Goal: Task Accomplishment & Management: Manage account settings

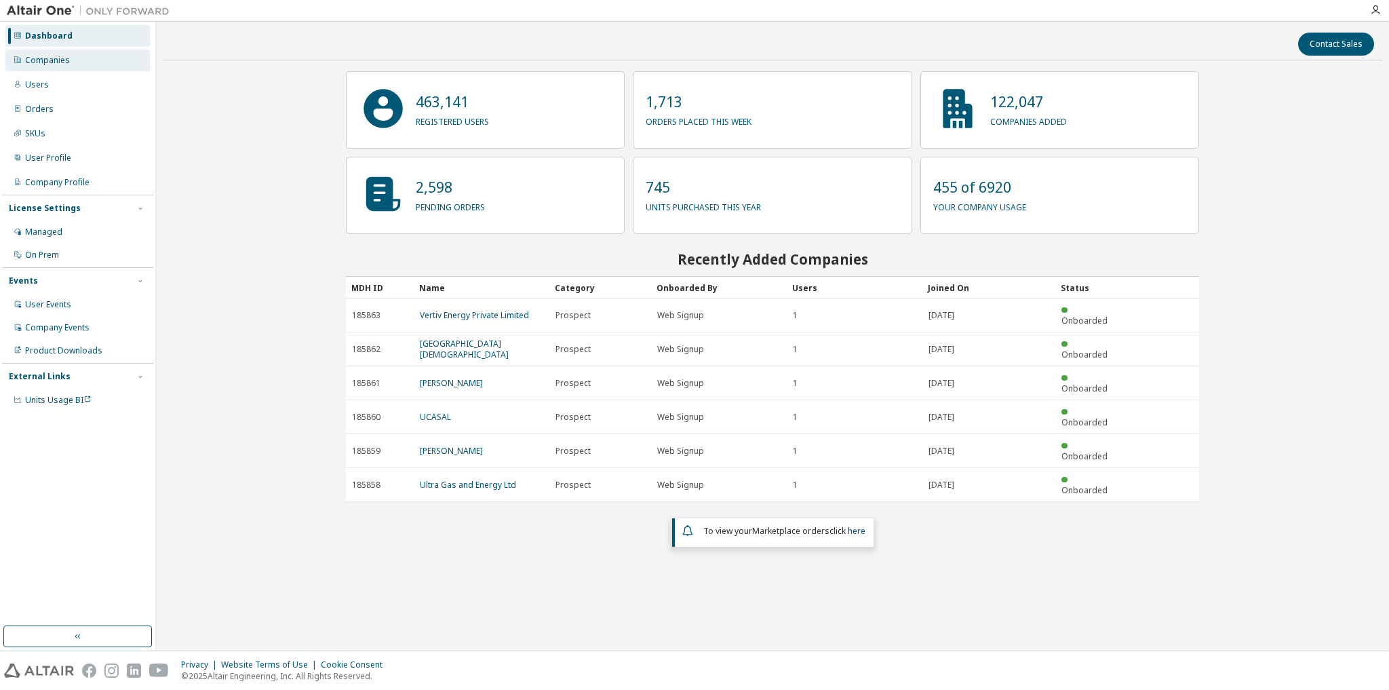
click at [59, 62] on div "Companies" at bounding box center [47, 60] width 45 height 11
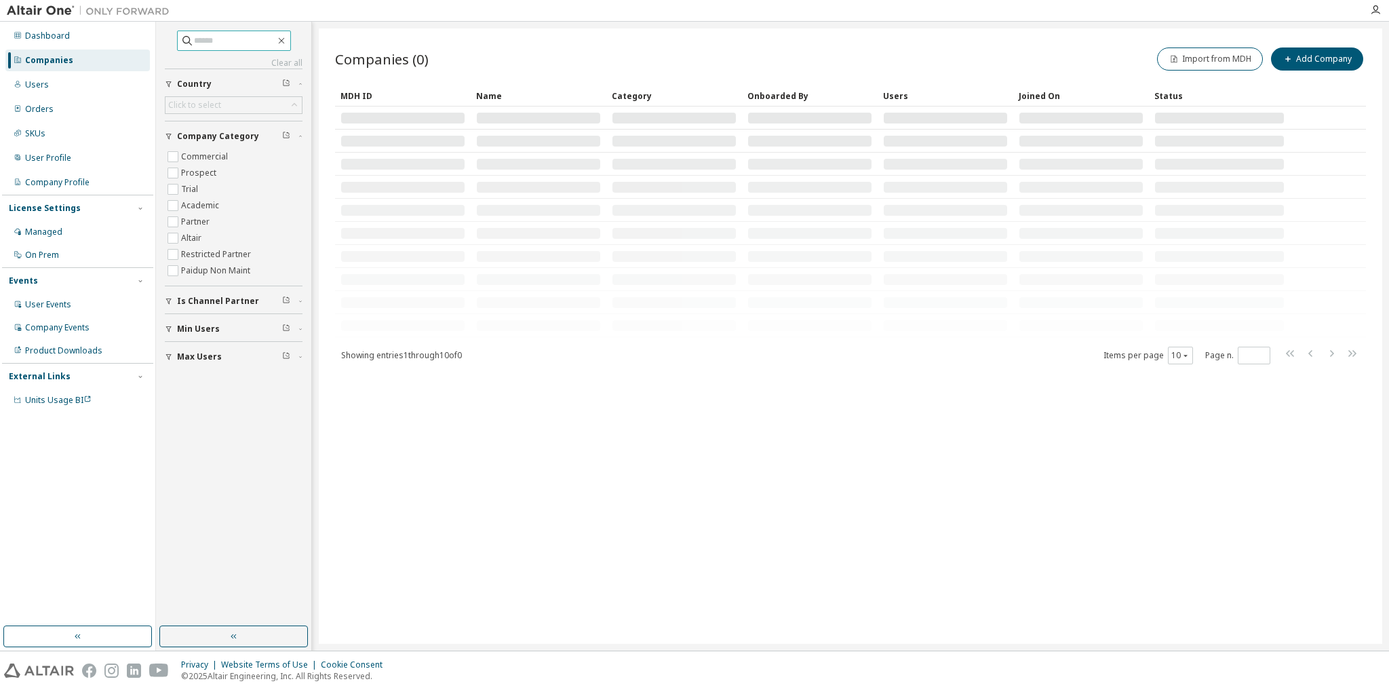
click at [247, 41] on input "text" at bounding box center [234, 41] width 81 height 14
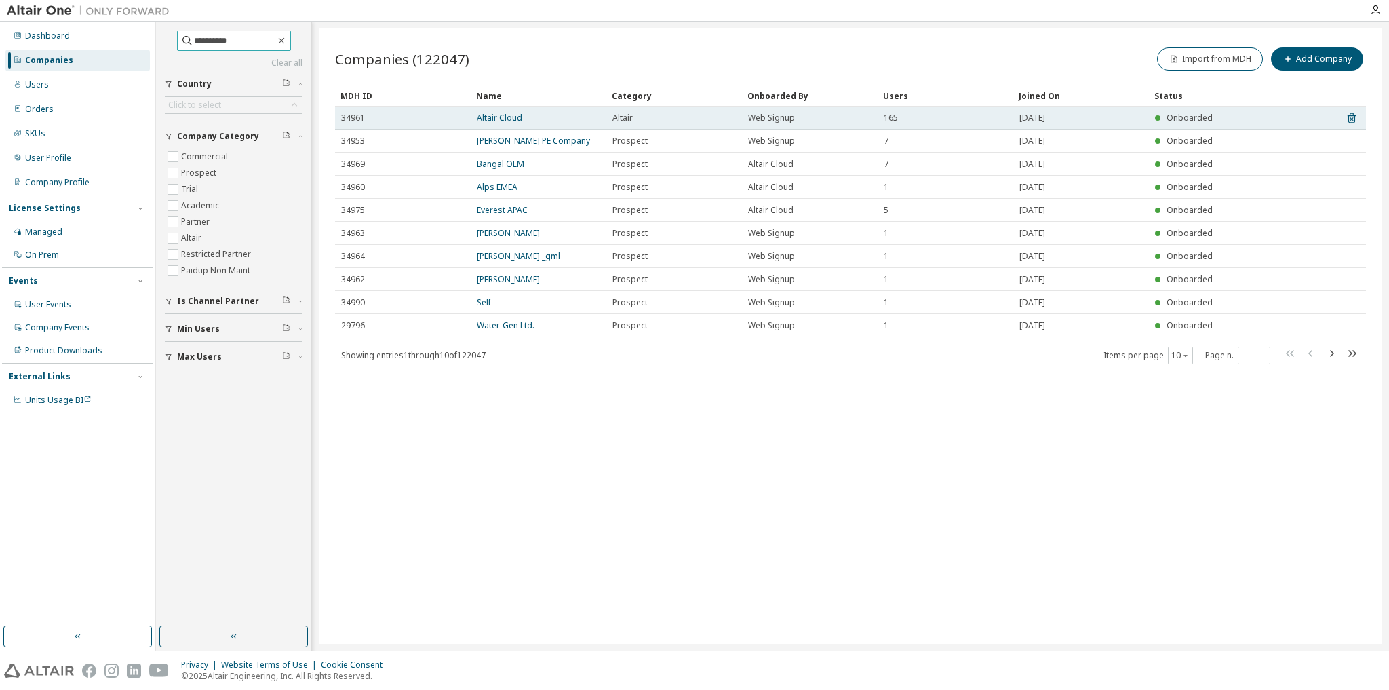
type input "**********"
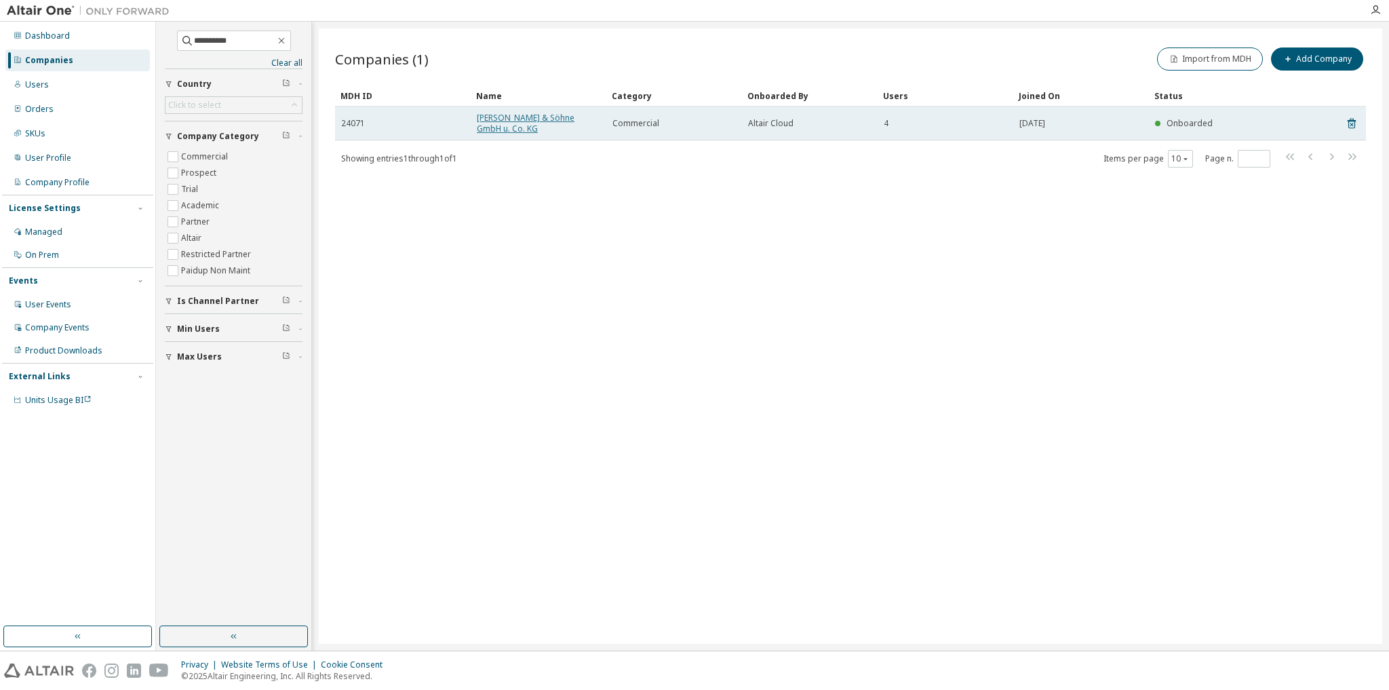
click at [506, 122] on link "B. Strautmann & Söhne GmbH u. Co. KG" at bounding box center [526, 123] width 98 height 22
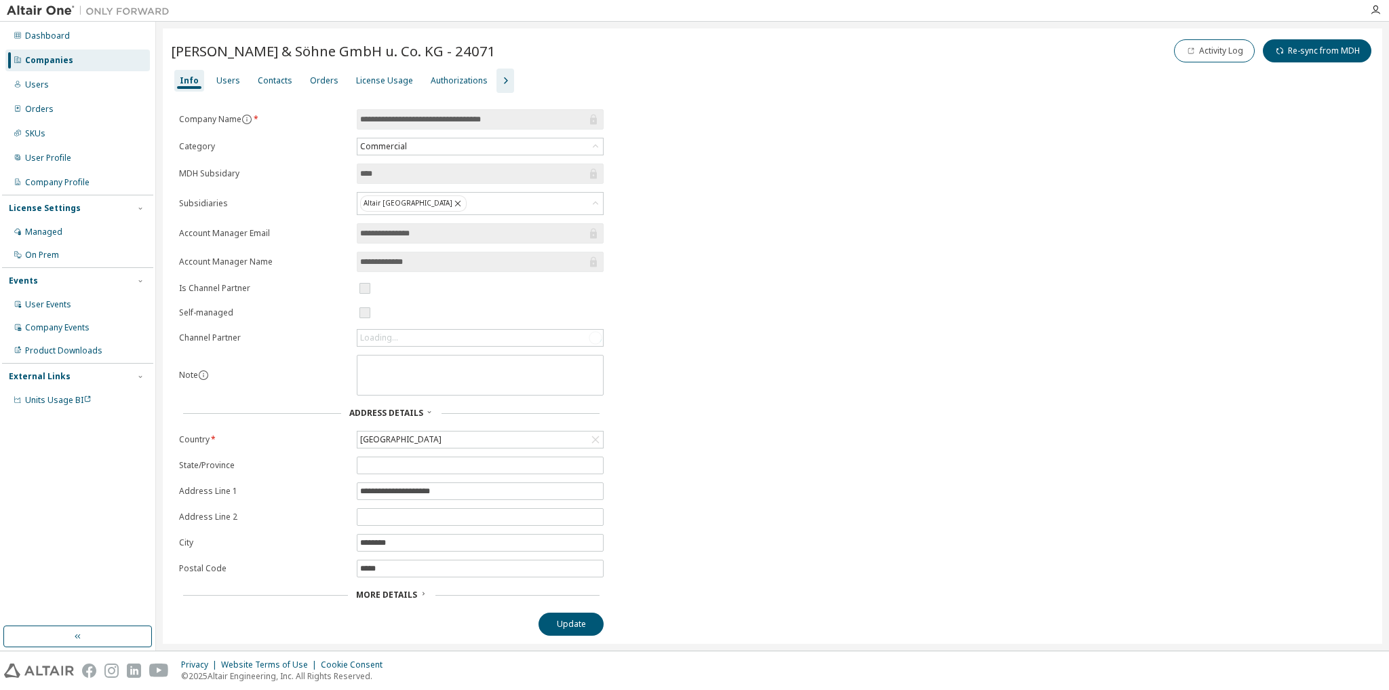
click at [497, 78] on icon "button" at bounding box center [505, 81] width 16 height 16
click at [931, 79] on div "New User Routing" at bounding box center [944, 80] width 70 height 11
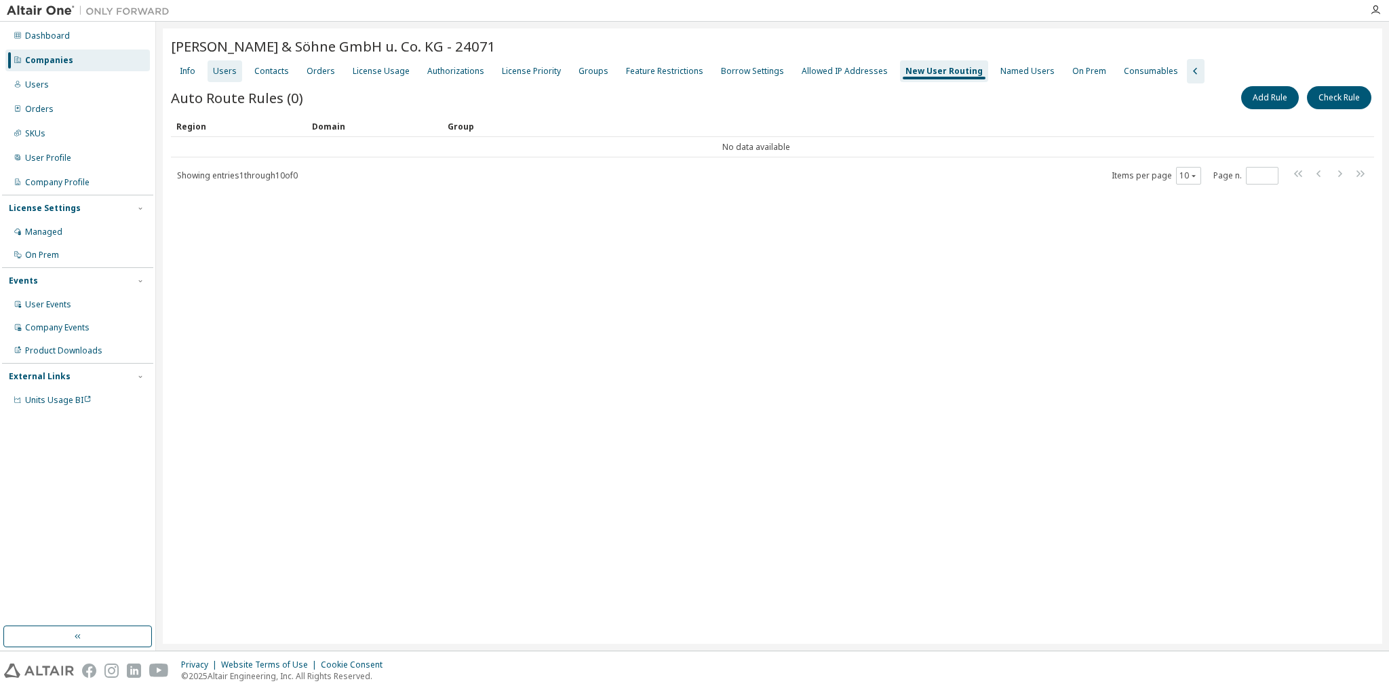
click at [220, 73] on div "Users" at bounding box center [225, 71] width 24 height 11
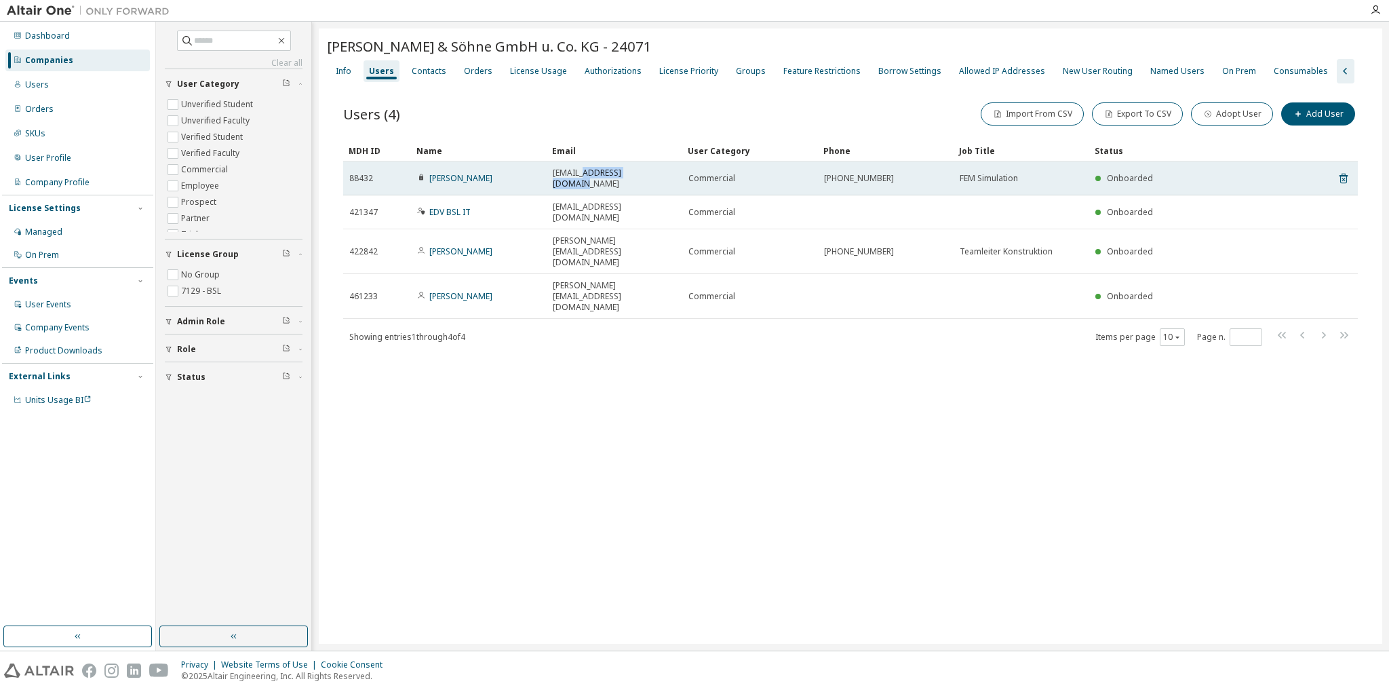
drag, startPoint x: 654, startPoint y: 172, endPoint x: 580, endPoint y: 176, distance: 73.4
click at [580, 176] on div "h.tiben@strautmann.com" at bounding box center [614, 178] width 123 height 22
copy span "@strautmann.com"
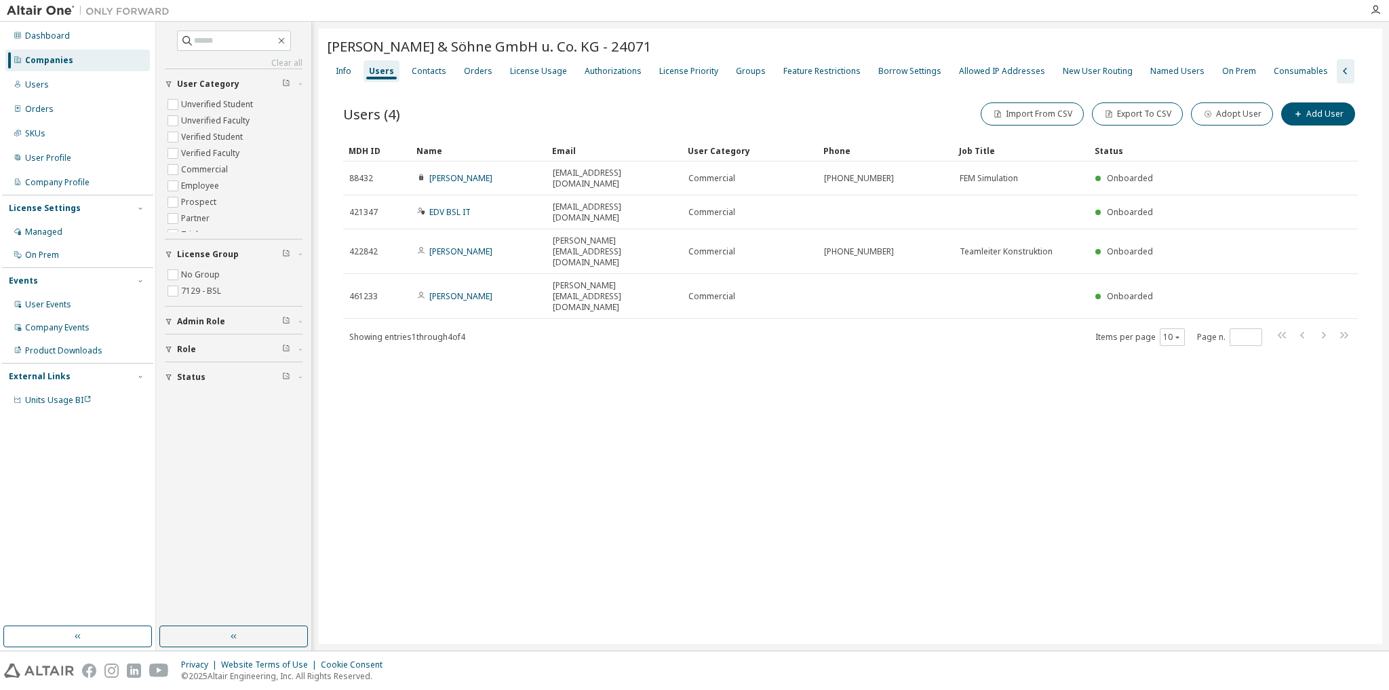
click at [664, 386] on div "B. Strautmann & Söhne GmbH u. Co. KG - 24071 Clear Load Save Save As Field Oper…" at bounding box center [850, 335] width 1063 height 615
click at [1093, 66] on div "New User Routing" at bounding box center [1098, 71] width 70 height 11
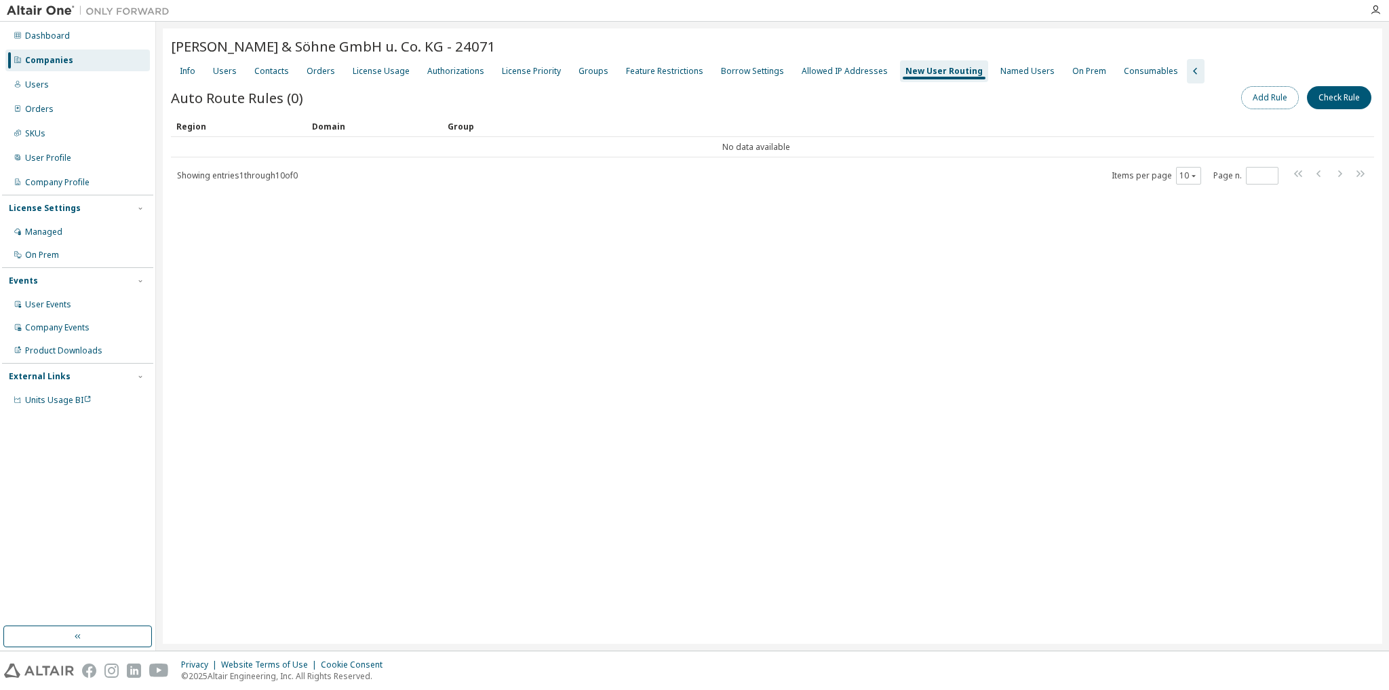
click at [1261, 94] on button "Add Rule" at bounding box center [1270, 97] width 58 height 23
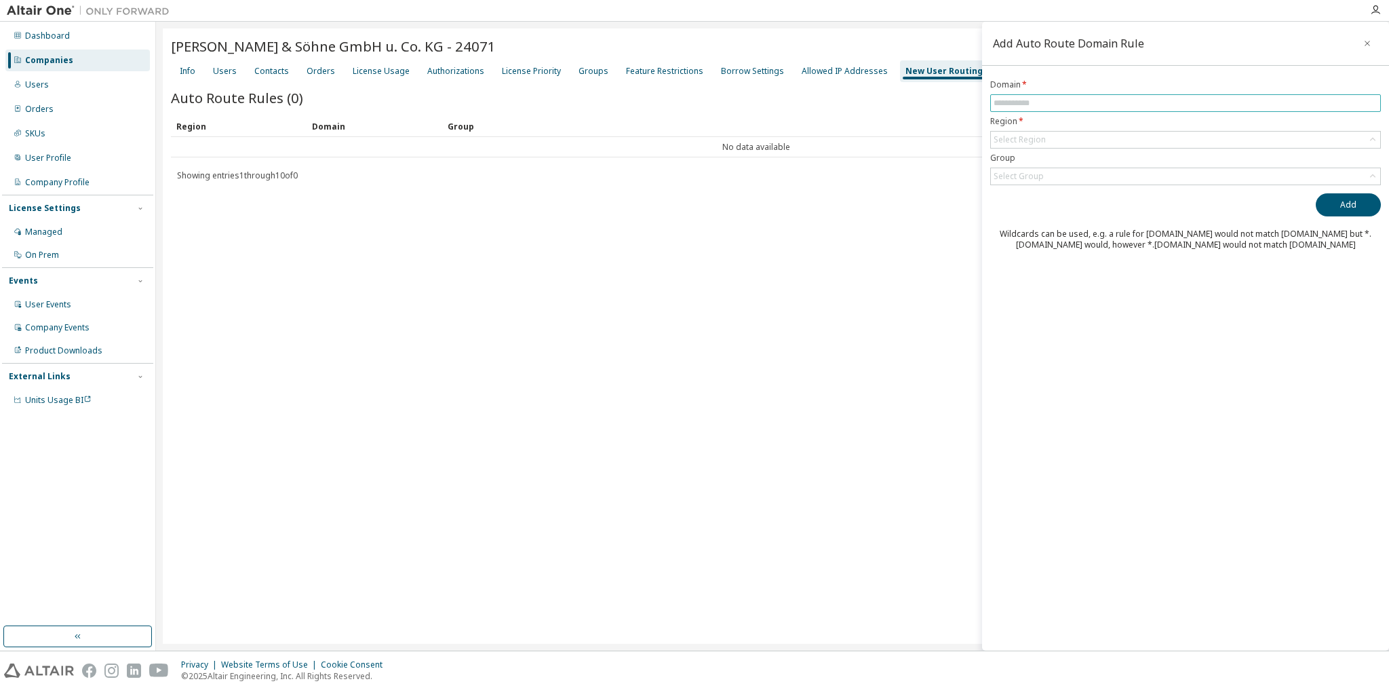
click at [1106, 98] on input "text" at bounding box center [1185, 103] width 384 height 11
paste input "**********"
type input "**********"
click at [1048, 134] on div "Select Region" at bounding box center [1185, 140] width 389 height 16
click at [1030, 135] on div "Select Region" at bounding box center [1019, 139] width 52 height 11
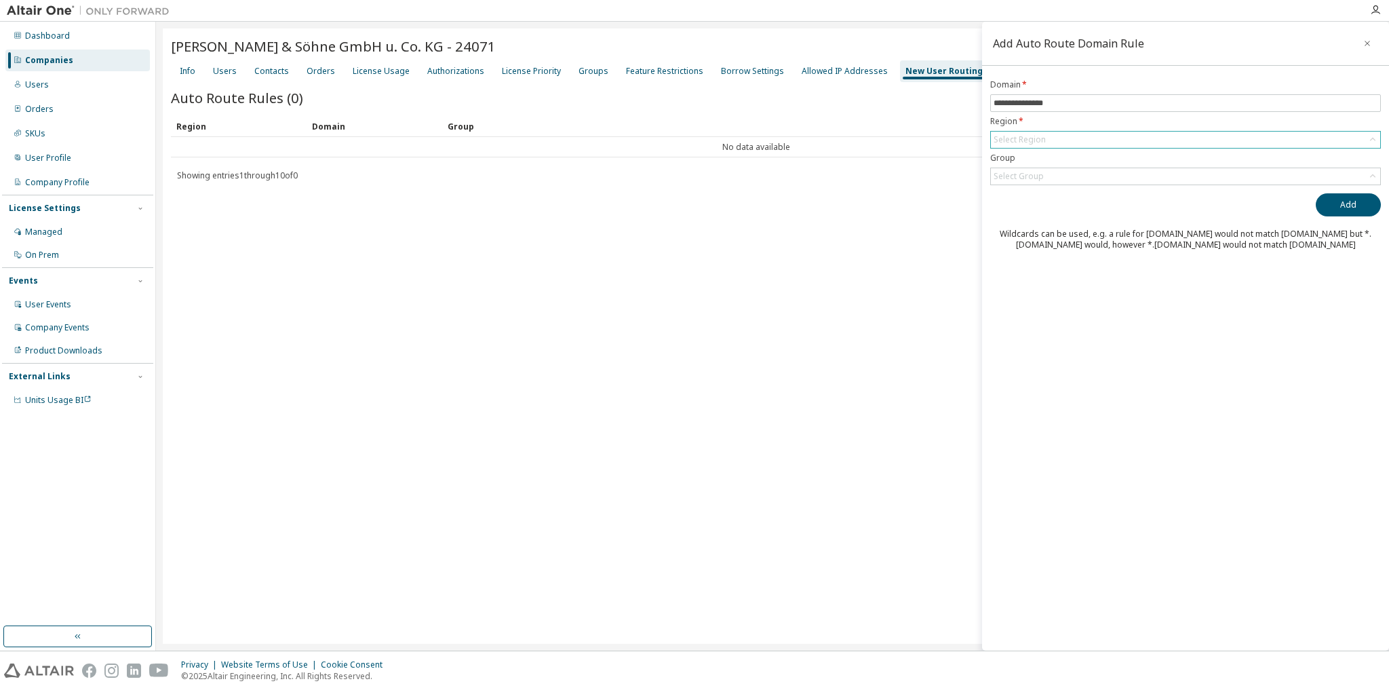
click at [1031, 136] on div "Select Region" at bounding box center [1019, 139] width 52 height 11
click at [1055, 155] on input "text" at bounding box center [1185, 158] width 354 height 14
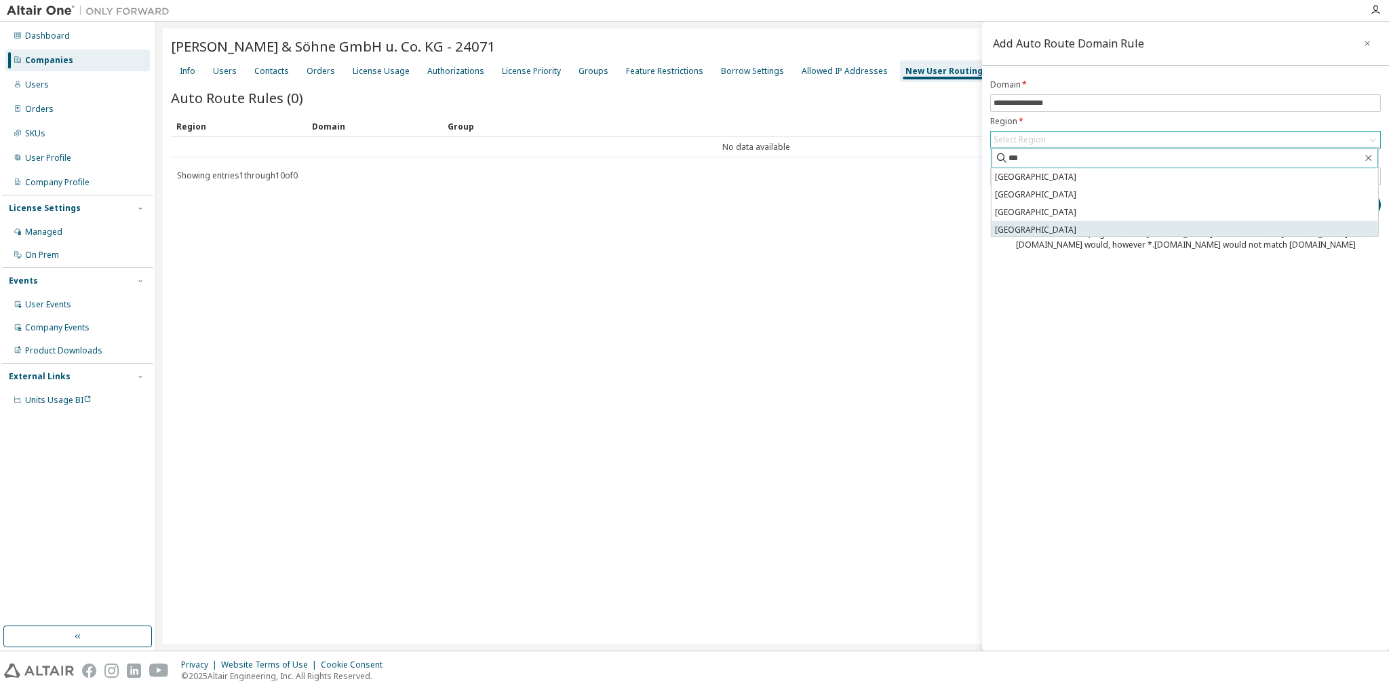
type input "***"
click at [1039, 225] on li "Germany" at bounding box center [1184, 230] width 386 height 18
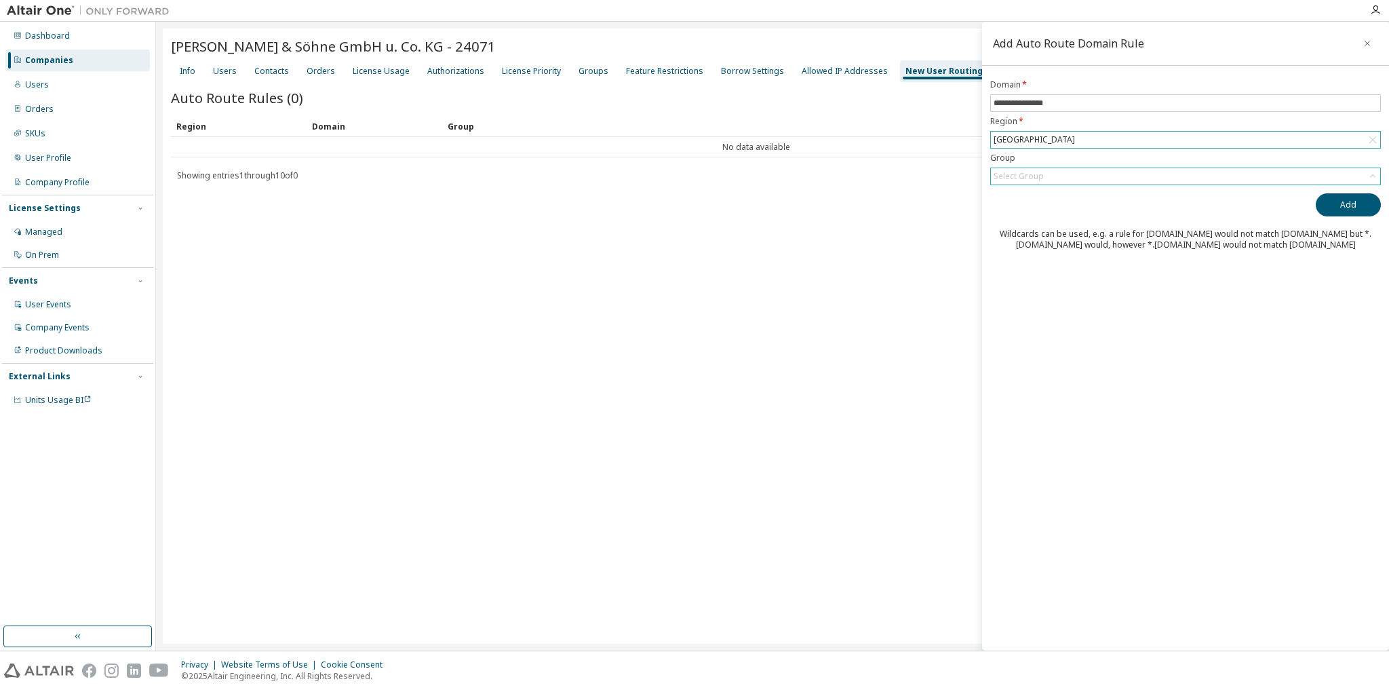
click at [1021, 171] on div "Select Group" at bounding box center [1018, 176] width 50 height 11
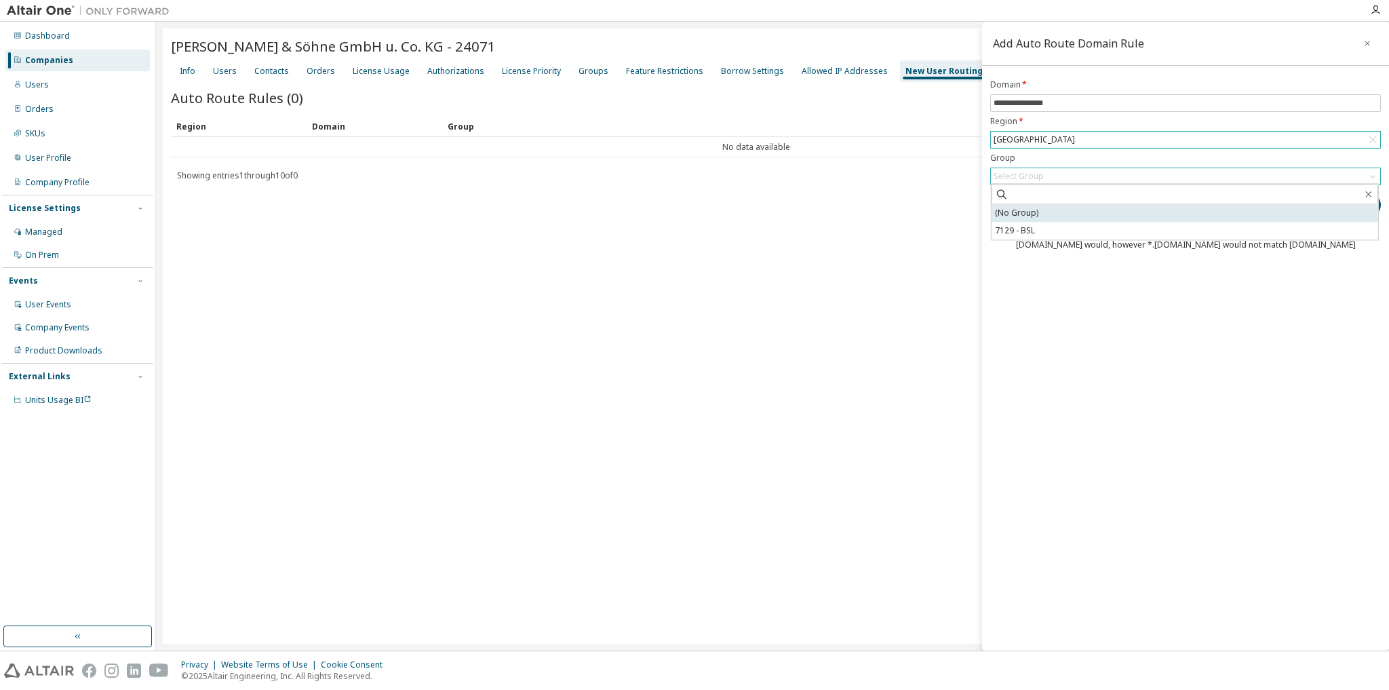
click at [1050, 215] on li "(No Group)" at bounding box center [1184, 213] width 386 height 18
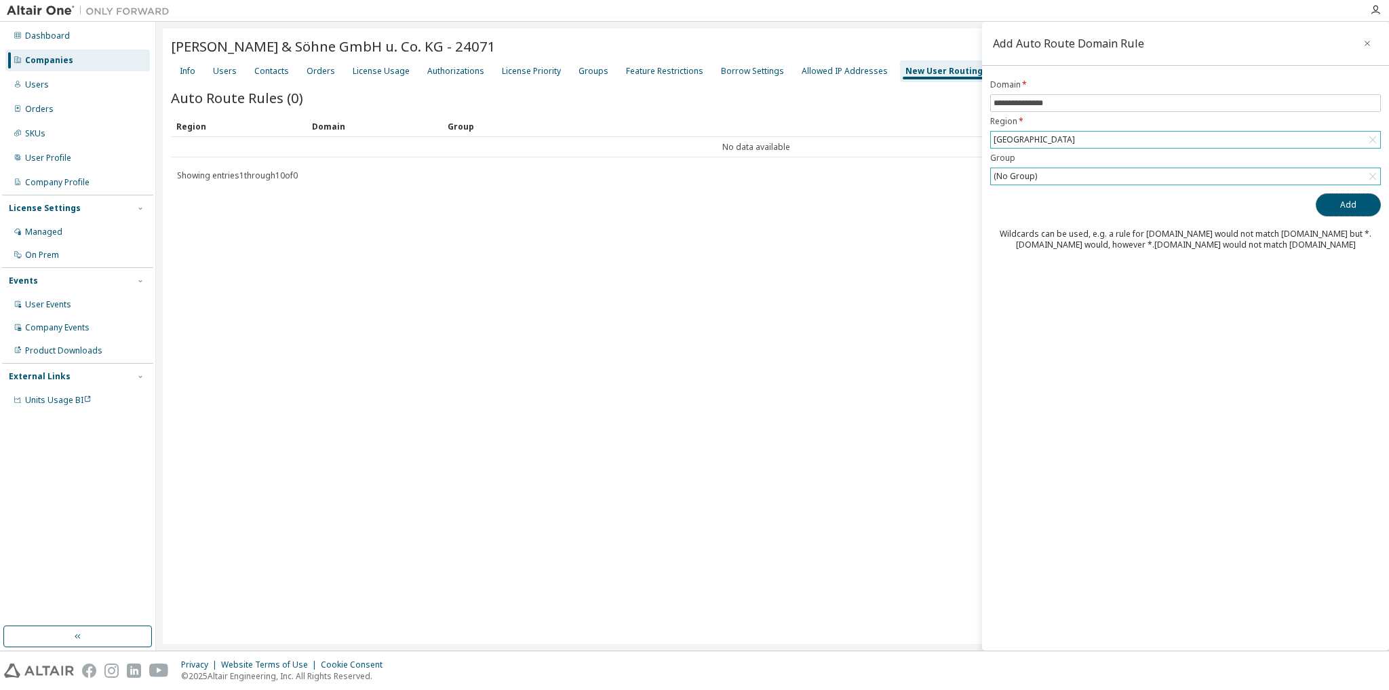
click at [1348, 205] on button "Add" at bounding box center [1347, 204] width 65 height 23
click at [1333, 200] on button "Add" at bounding box center [1347, 204] width 65 height 23
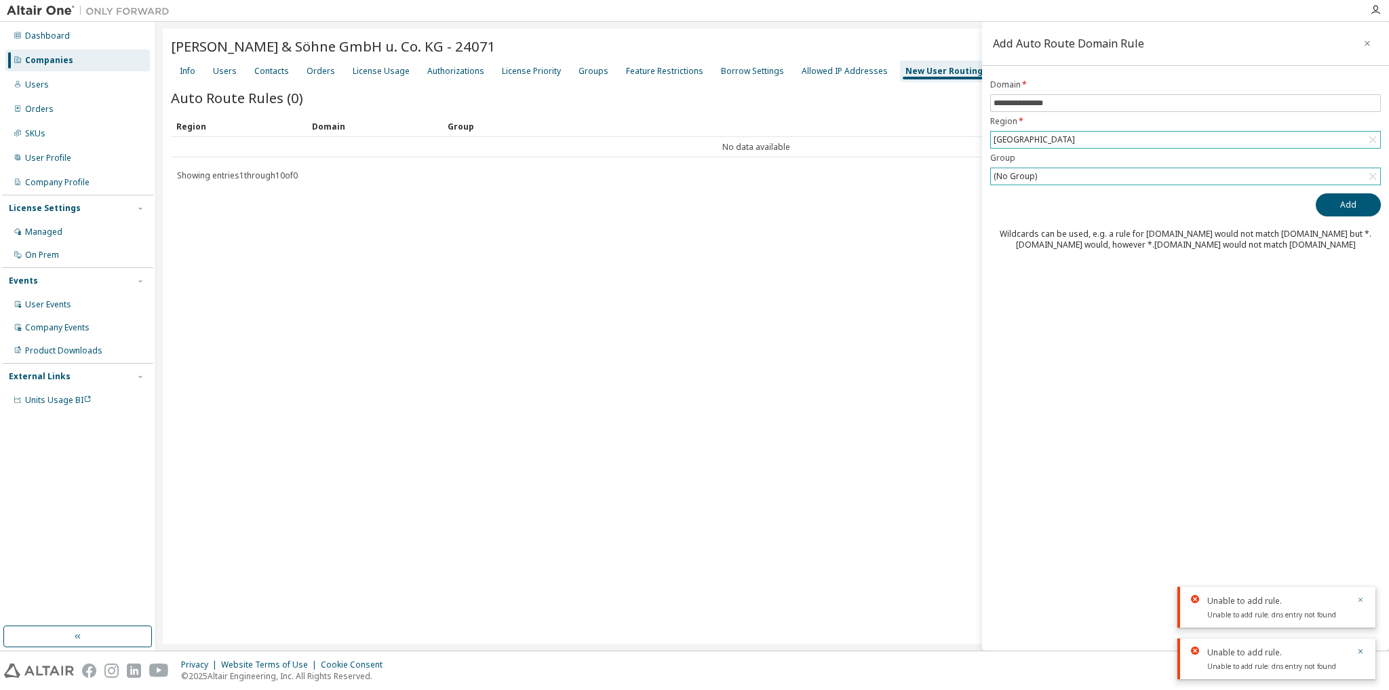
click at [1361, 598] on icon "button" at bounding box center [1360, 599] width 8 height 8
click at [1357, 651] on icon "button" at bounding box center [1360, 651] width 8 height 8
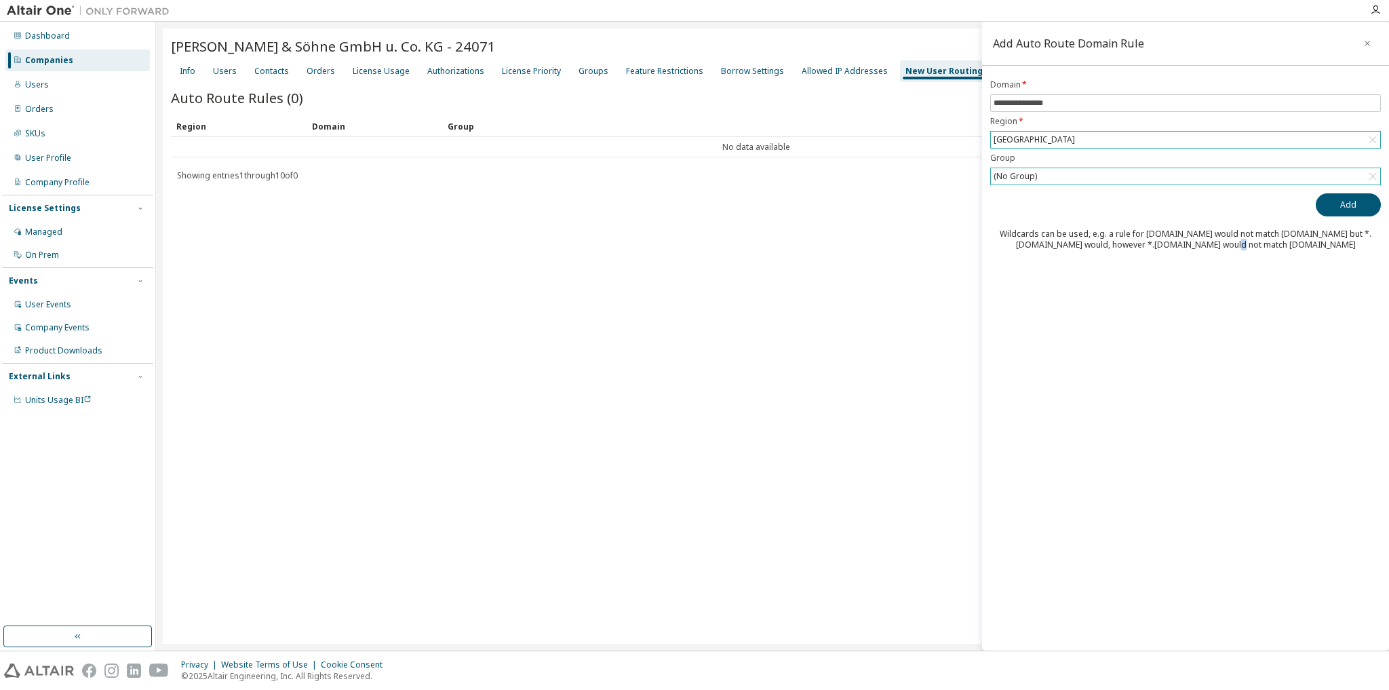
click at [1228, 466] on div "**********" at bounding box center [1185, 336] width 407 height 629
click at [1068, 177] on div "(No Group)" at bounding box center [1185, 176] width 389 height 16
click at [1048, 226] on li "7129 - BSL" at bounding box center [1184, 231] width 386 height 18
click at [1333, 207] on button "Add" at bounding box center [1347, 204] width 65 height 23
click at [1357, 651] on icon "button" at bounding box center [1360, 651] width 8 height 8
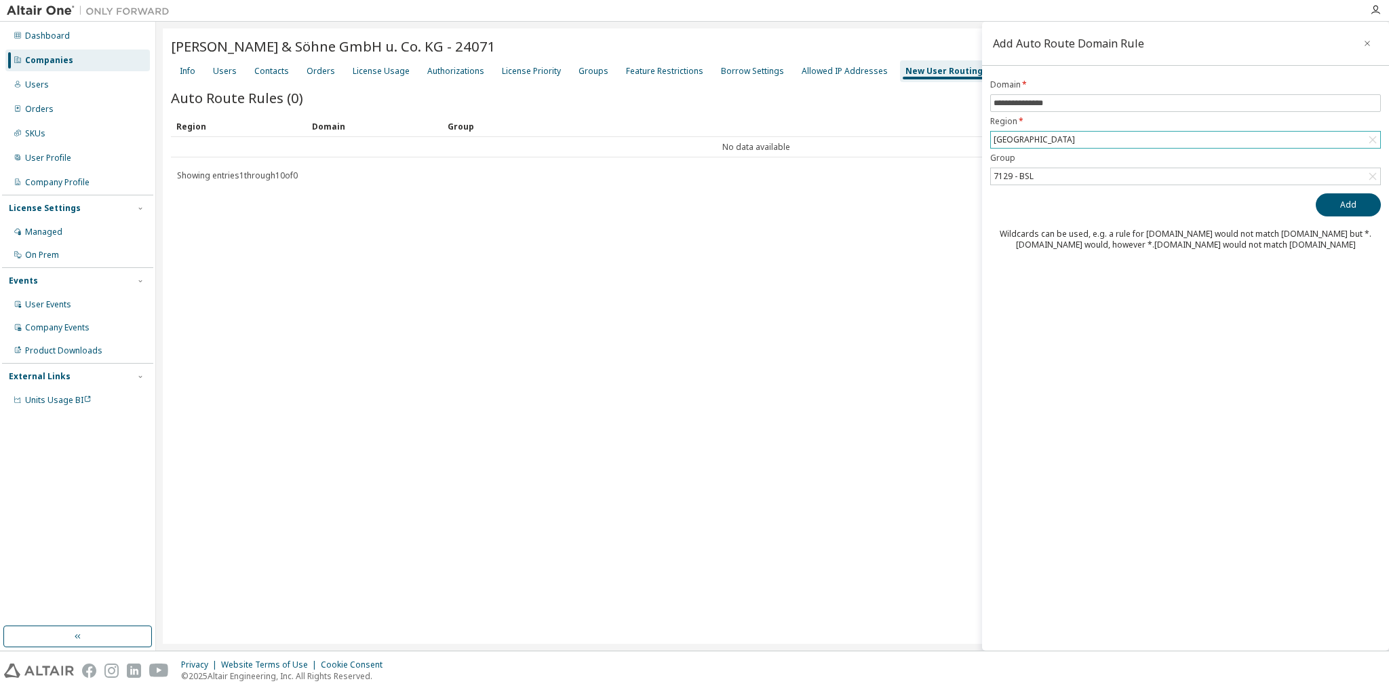
click at [1055, 136] on div "Germany" at bounding box center [1185, 140] width 389 height 16
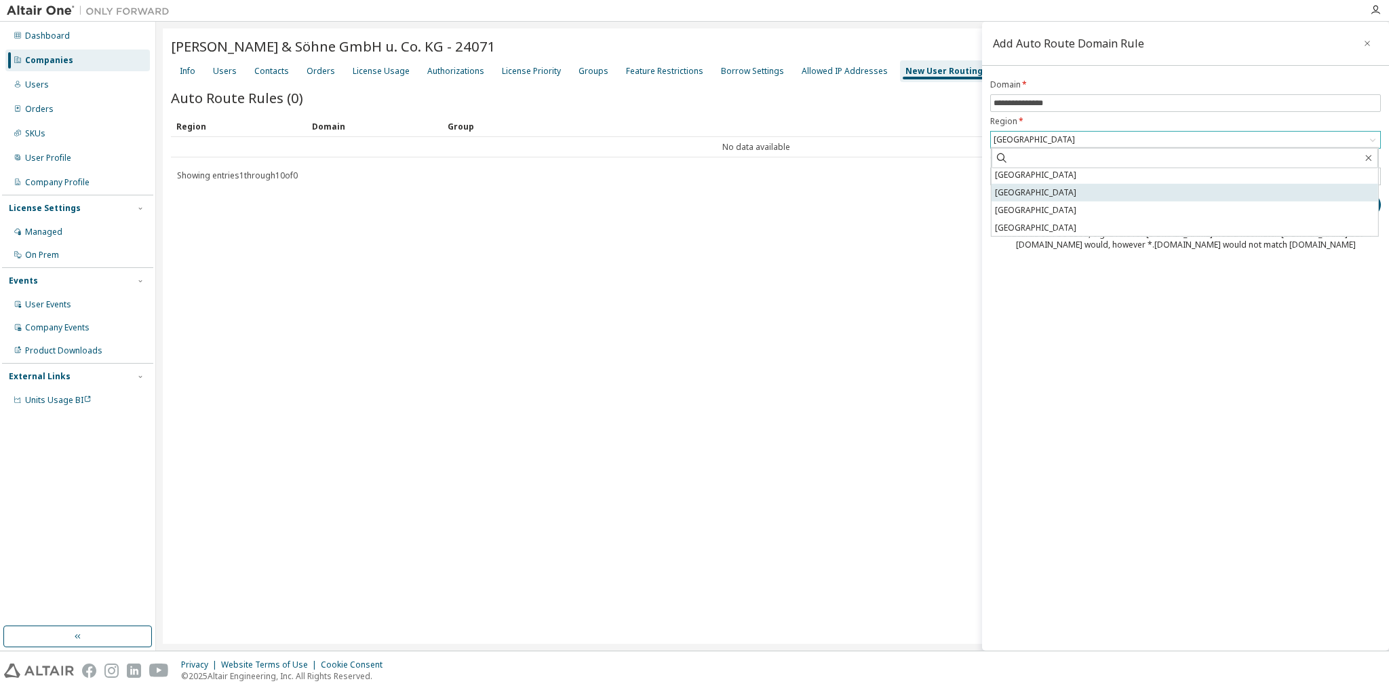
scroll to position [3, 0]
drag, startPoint x: 1081, startPoint y: 136, endPoint x: 993, endPoint y: 128, distance: 88.5
click at [993, 127] on form "**********" at bounding box center [1185, 132] width 391 height 106
click at [1050, 141] on div "Germany" at bounding box center [1185, 140] width 389 height 16
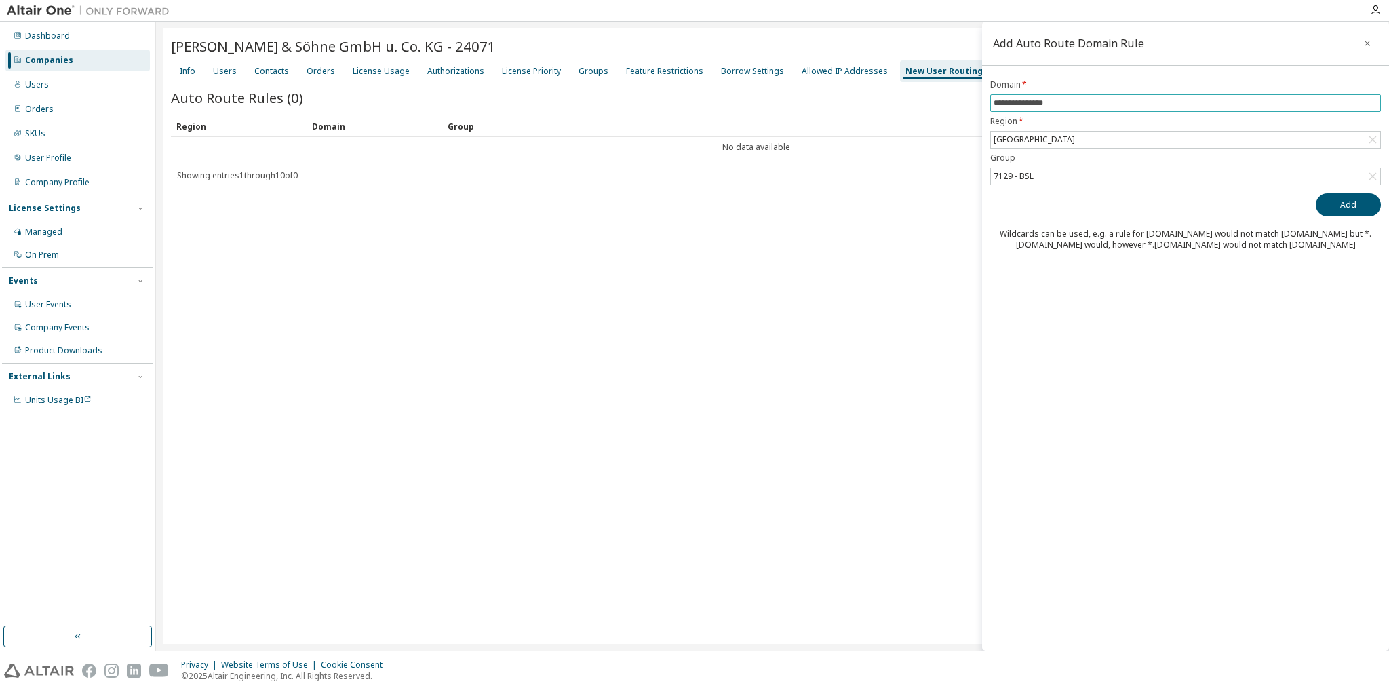
click at [1086, 100] on input "**********" at bounding box center [1185, 103] width 384 height 11
click at [987, 336] on div "**********" at bounding box center [1185, 336] width 407 height 629
click at [228, 69] on div "Users" at bounding box center [225, 71] width 24 height 11
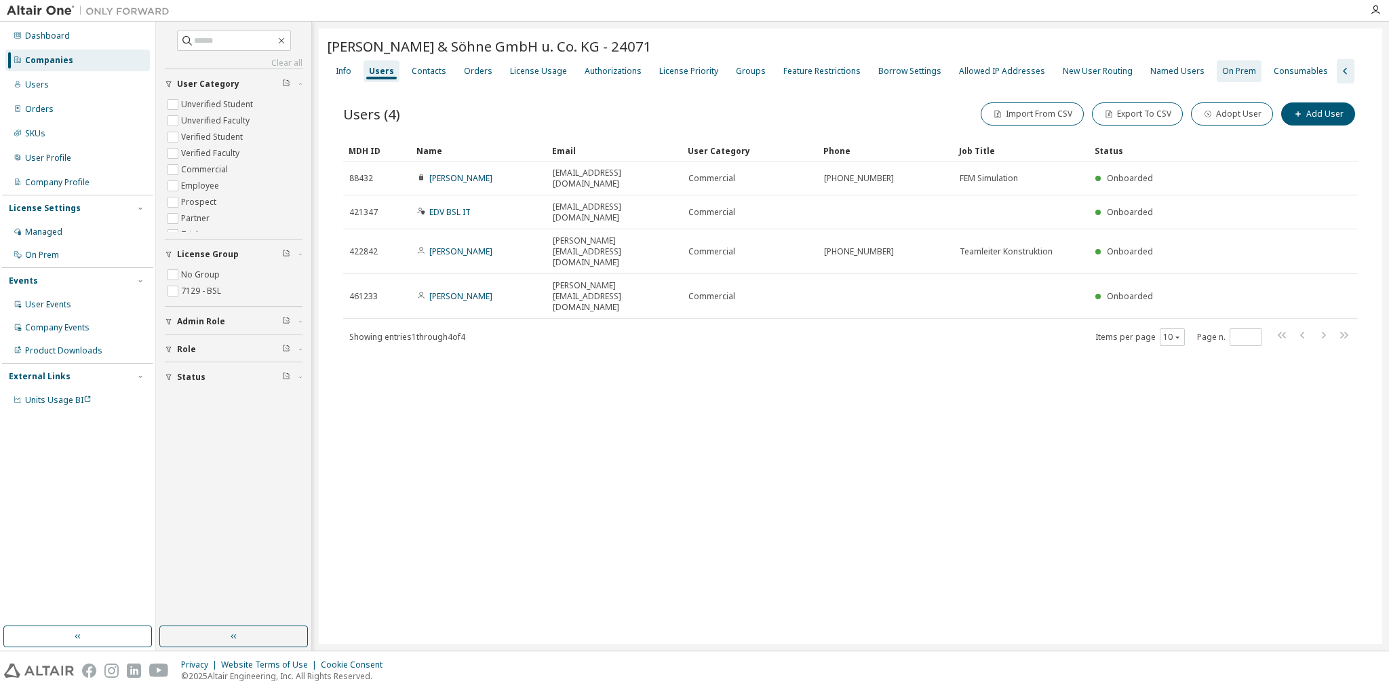
click at [1073, 71] on div "New User Routing" at bounding box center [1098, 71] width 70 height 11
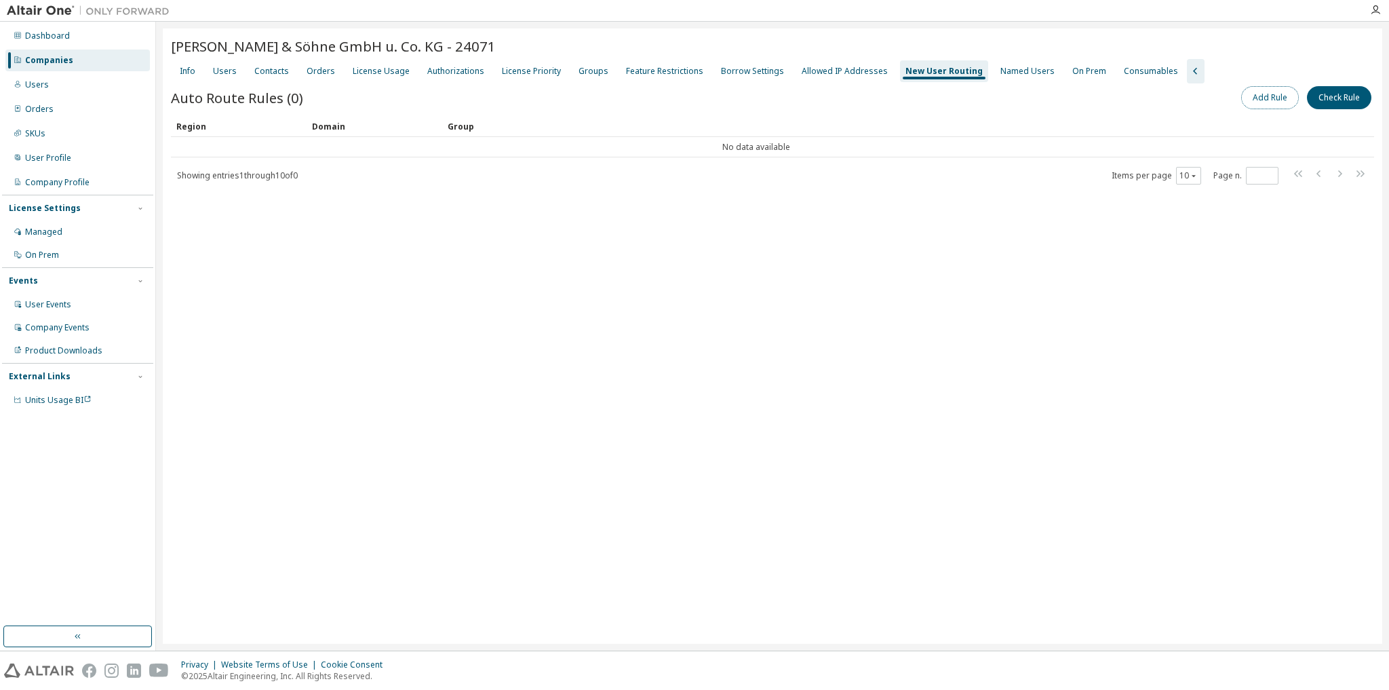
click at [1261, 98] on button "Add Rule" at bounding box center [1270, 97] width 58 height 23
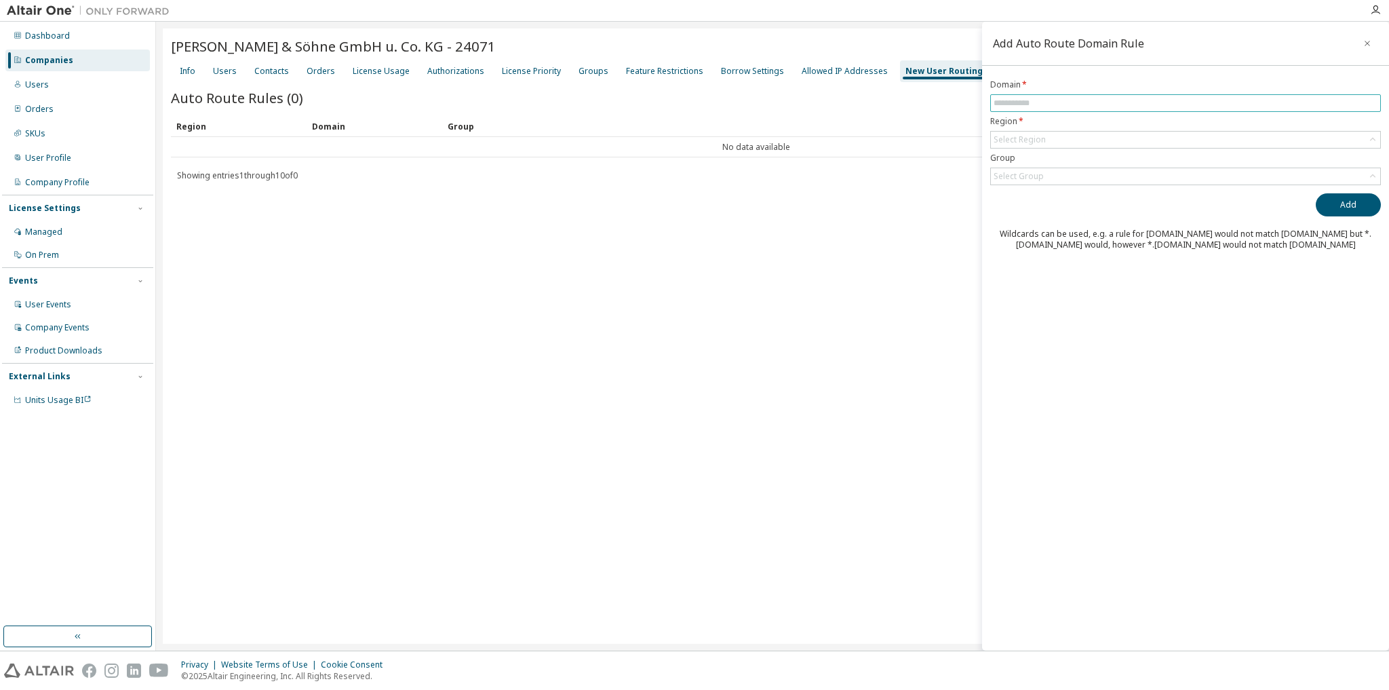
click at [1072, 98] on input "text" at bounding box center [1185, 103] width 384 height 11
type input "**********"
click at [1086, 138] on div "Select Region" at bounding box center [1185, 140] width 389 height 16
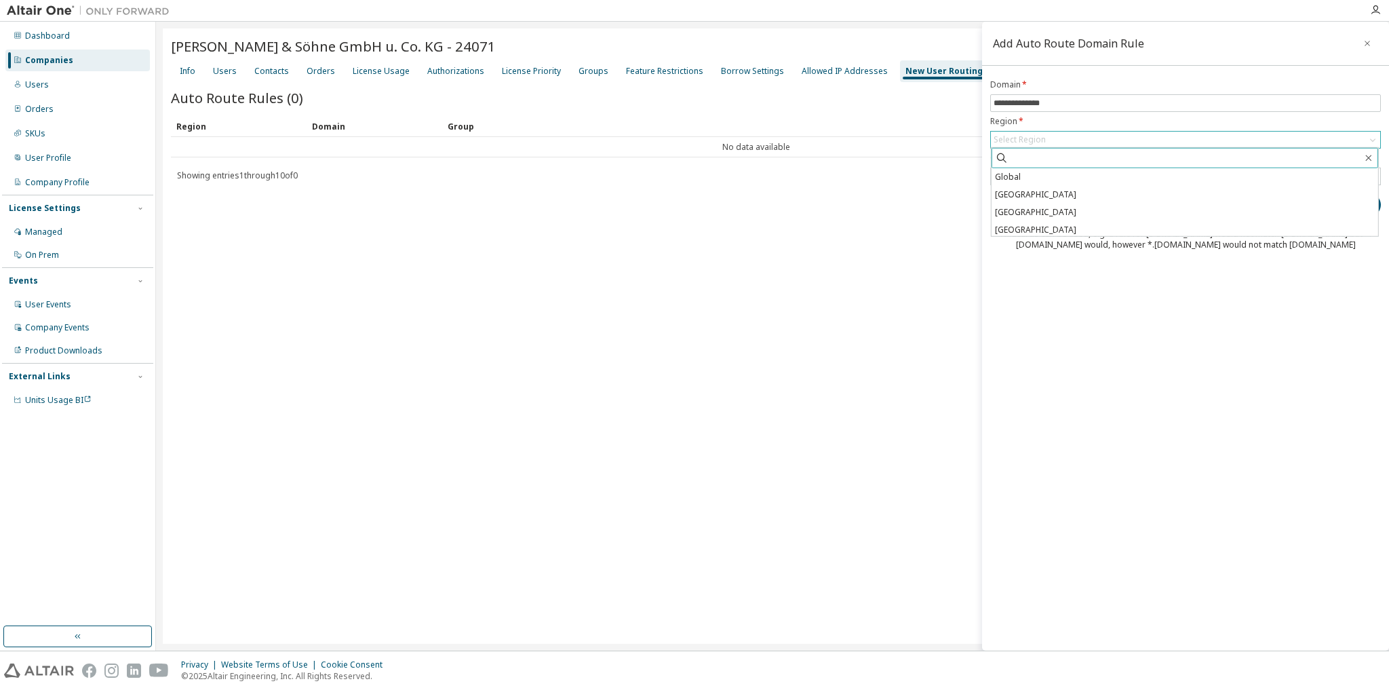
click at [1008, 157] on input "text" at bounding box center [1185, 158] width 354 height 14
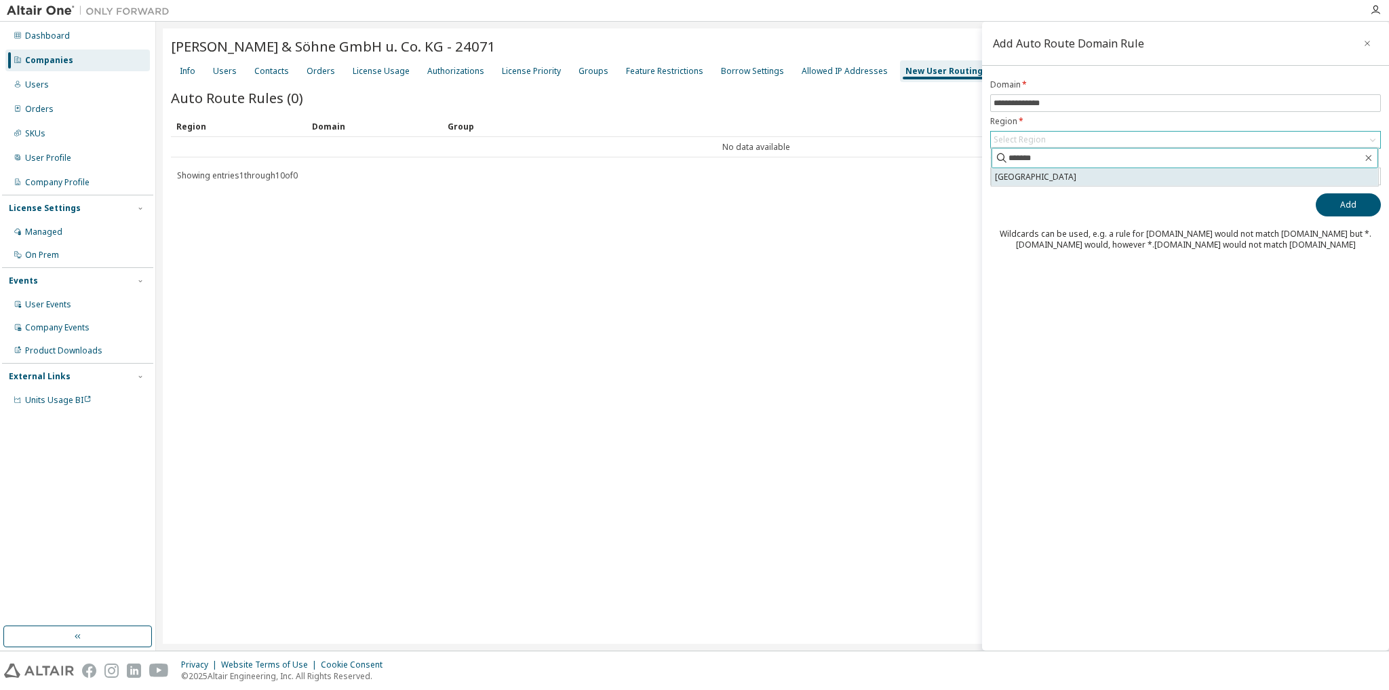
type input "*******"
click at [1020, 180] on li "Germany" at bounding box center [1184, 177] width 386 height 18
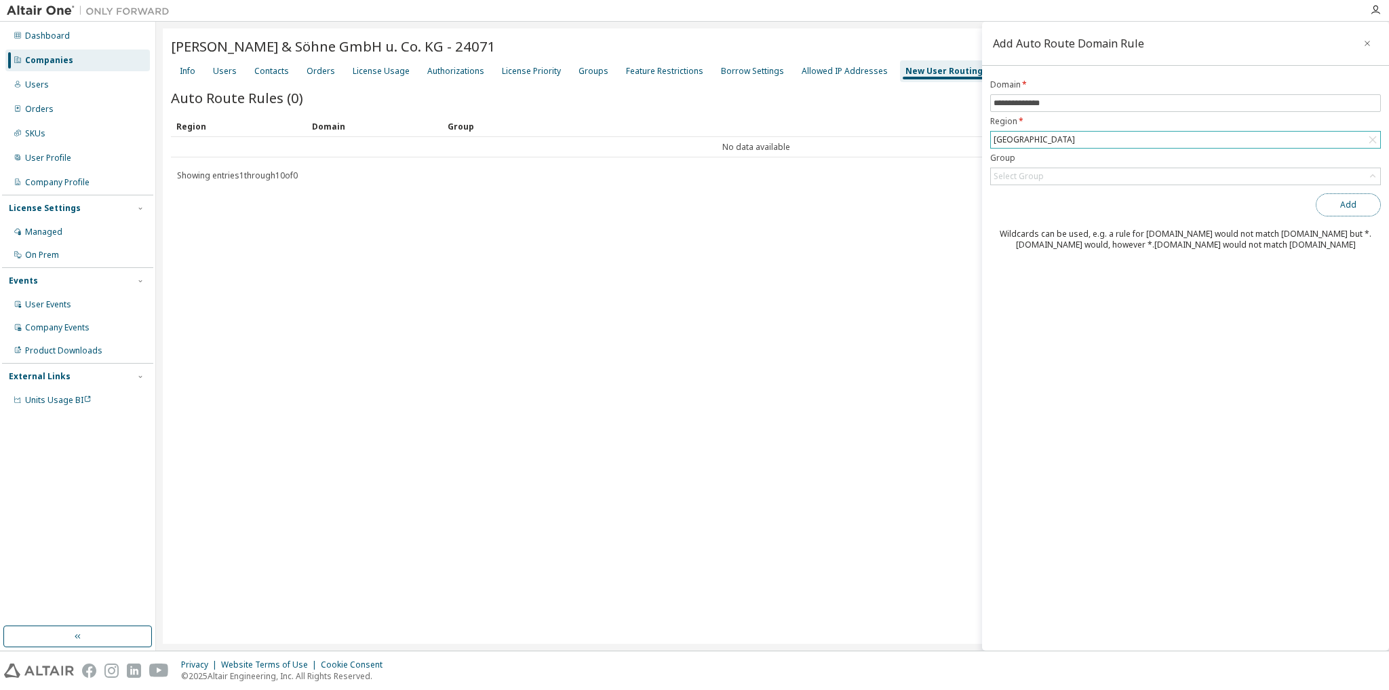
click at [1351, 199] on button "Add" at bounding box center [1347, 204] width 65 height 23
click at [1368, 178] on icon at bounding box center [1373, 177] width 14 height 14
click at [485, 342] on div "B. Strautmann & Söhne GmbH u. Co. KG - 24071 Clear Load Save Save As Field Oper…" at bounding box center [772, 335] width 1219 height 615
click at [1367, 44] on icon "button" at bounding box center [1366, 43] width 9 height 11
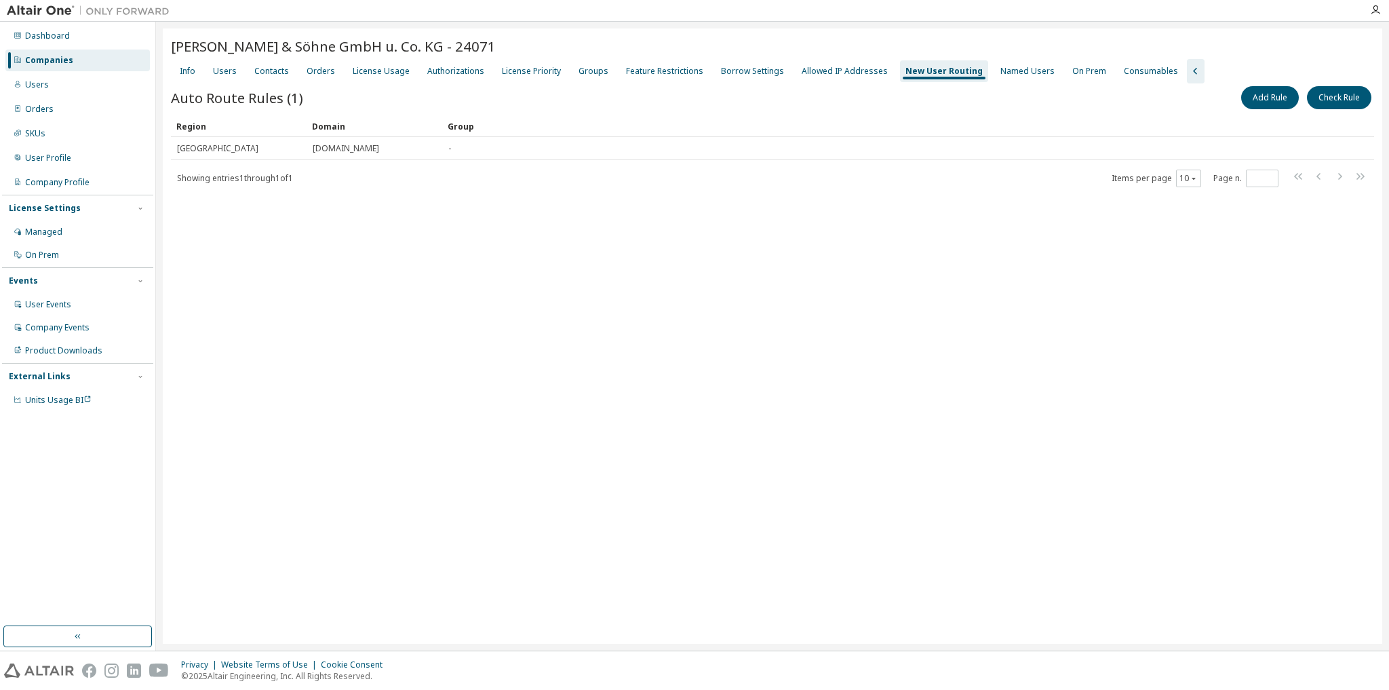
click at [711, 385] on div "B. Strautmann & Söhne GmbH u. Co. KG - 24071 Clear Load Save Save As Field Oper…" at bounding box center [772, 335] width 1219 height 615
click at [231, 74] on div "Users" at bounding box center [225, 71] width 24 height 11
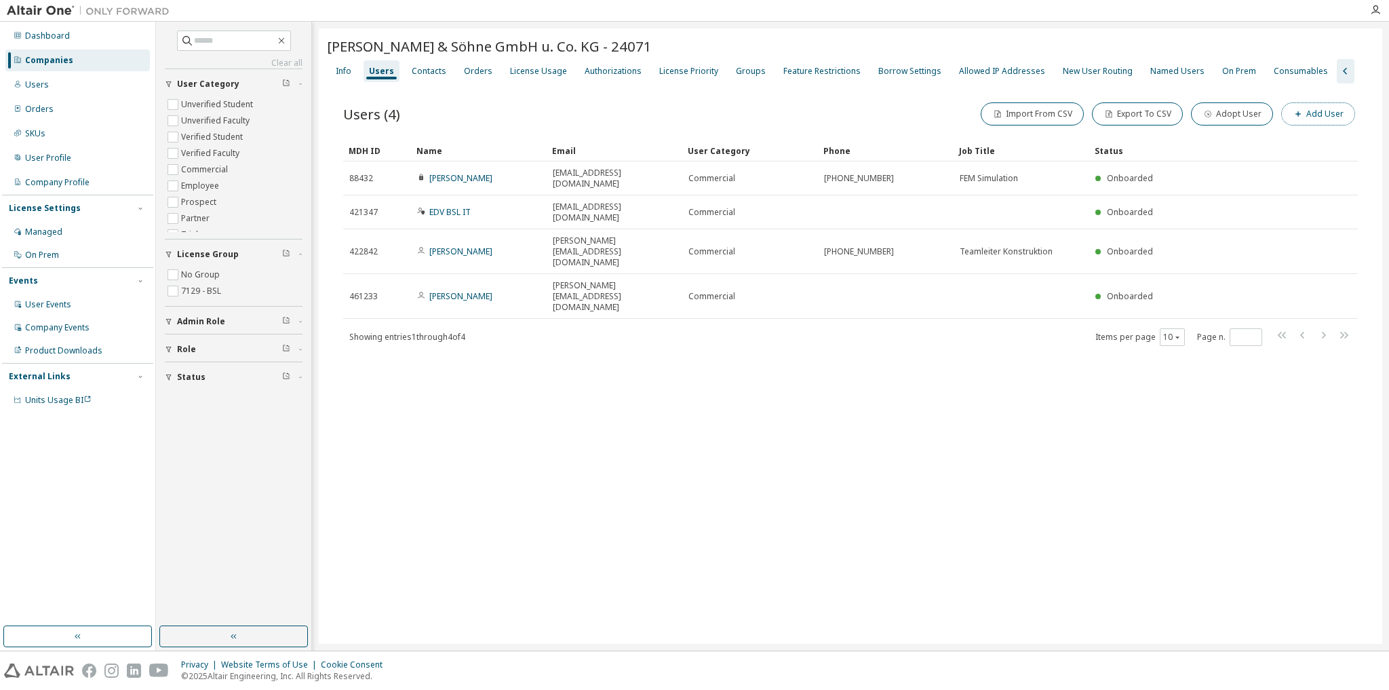
click at [1326, 115] on button "Add User" at bounding box center [1318, 113] width 74 height 23
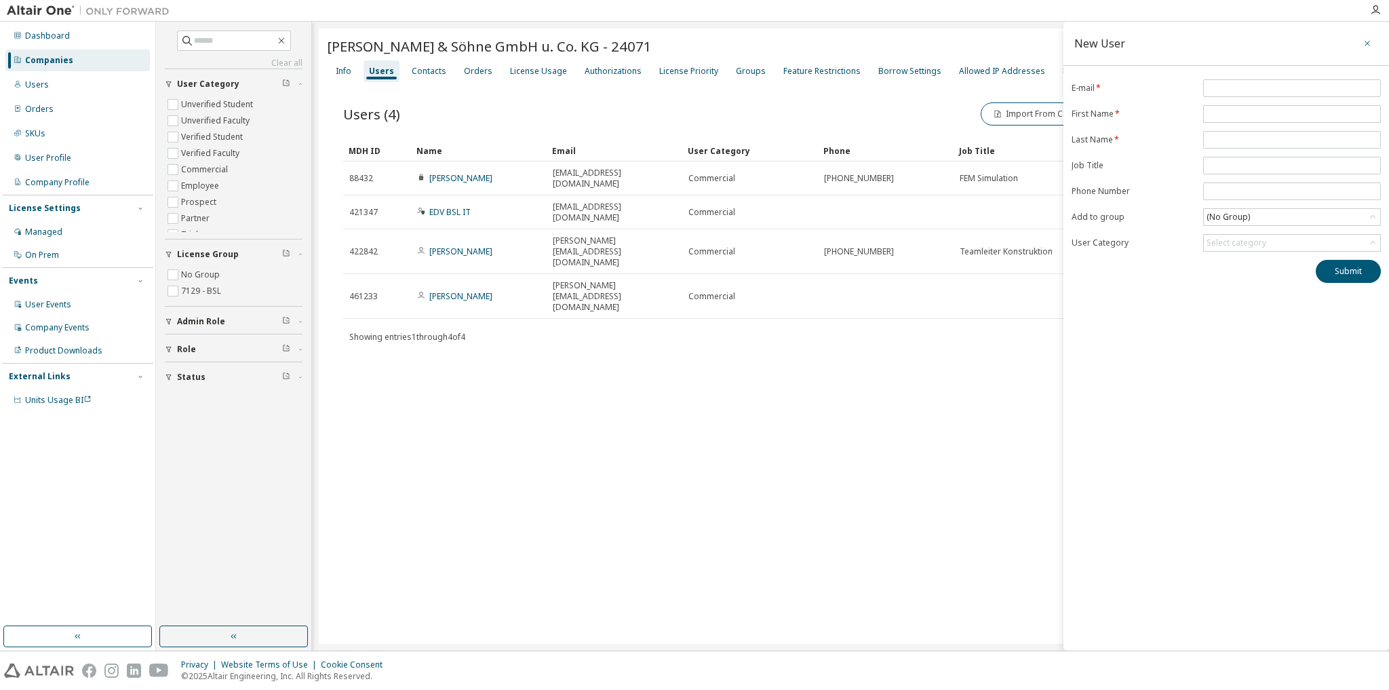
click at [1368, 39] on icon "button" at bounding box center [1366, 43] width 9 height 11
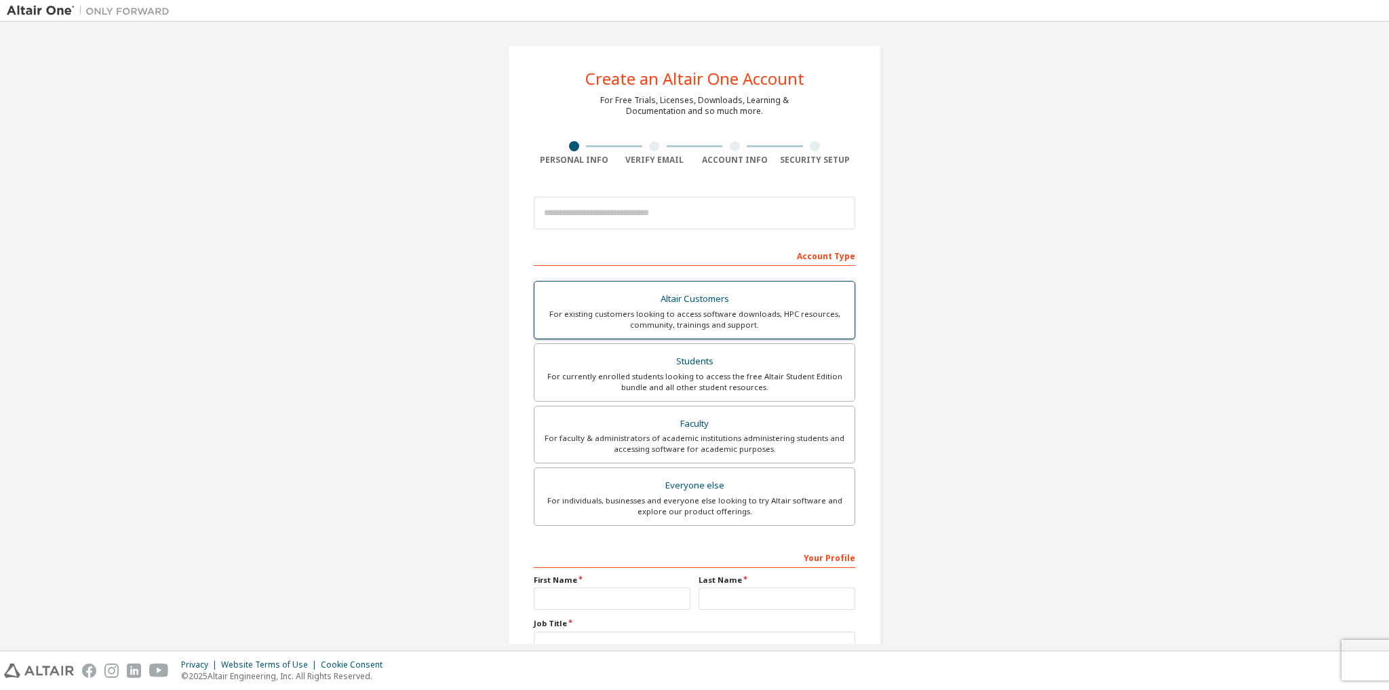
click at [684, 317] on div "For existing customers looking to access software downloads, HPC resources, com…" at bounding box center [694, 320] width 304 height 22
